Goal: Navigation & Orientation: Find specific page/section

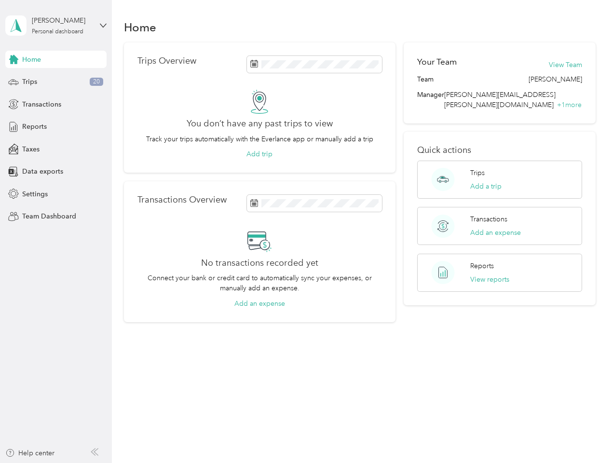
click at [306, 232] on div "No transactions recorded yet Connect your bank or credit card to automatically …" at bounding box center [260, 269] width 245 height 80
click at [56, 26] on div "[PERSON_NAME]" at bounding box center [62, 20] width 60 height 10
click at [56, 59] on div "You’re signed in as [PERSON_NAME][EMAIL_ADDRESS][PERSON_NAME][DOMAIN_NAME] Team…" at bounding box center [161, 84] width 312 height 98
click at [14, 59] on div "You’re signed in as [PERSON_NAME][EMAIL_ADDRESS][PERSON_NAME][DOMAIN_NAME] Team…" at bounding box center [161, 84] width 312 height 98
click at [56, 82] on div "Trips 20" at bounding box center [55, 81] width 101 height 17
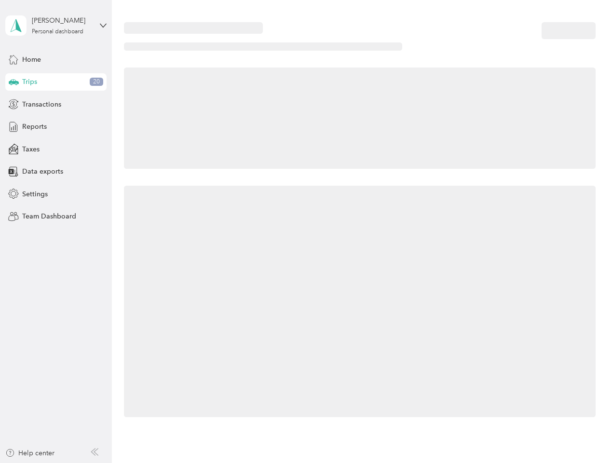
click at [14, 82] on icon at bounding box center [14, 81] width 10 height 5
click at [56, 104] on span "Transactions" at bounding box center [41, 104] width 39 height 10
